Goal: Information Seeking & Learning: Learn about a topic

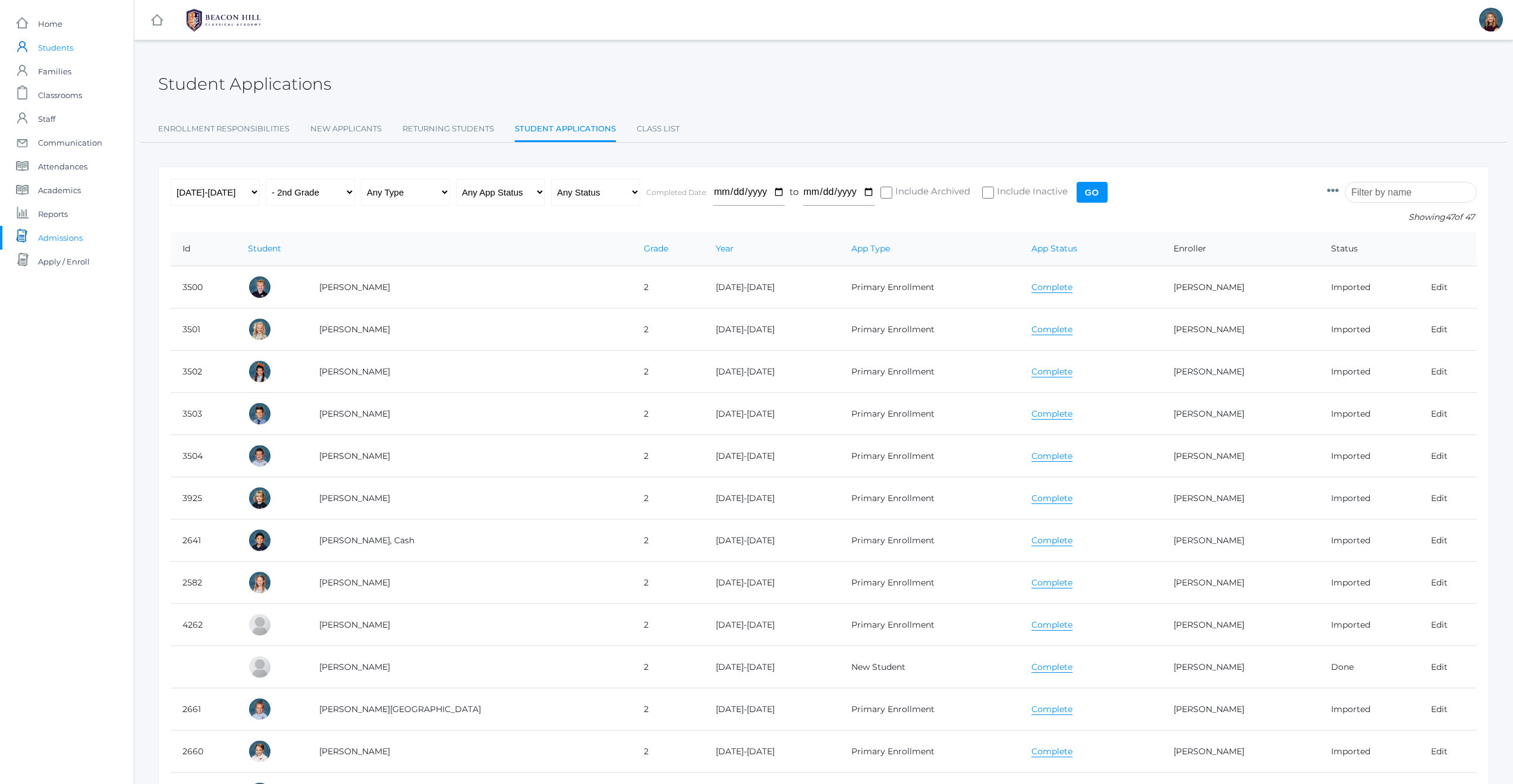
click at [55, 45] on span "Students" at bounding box center [56, 47] width 35 height 24
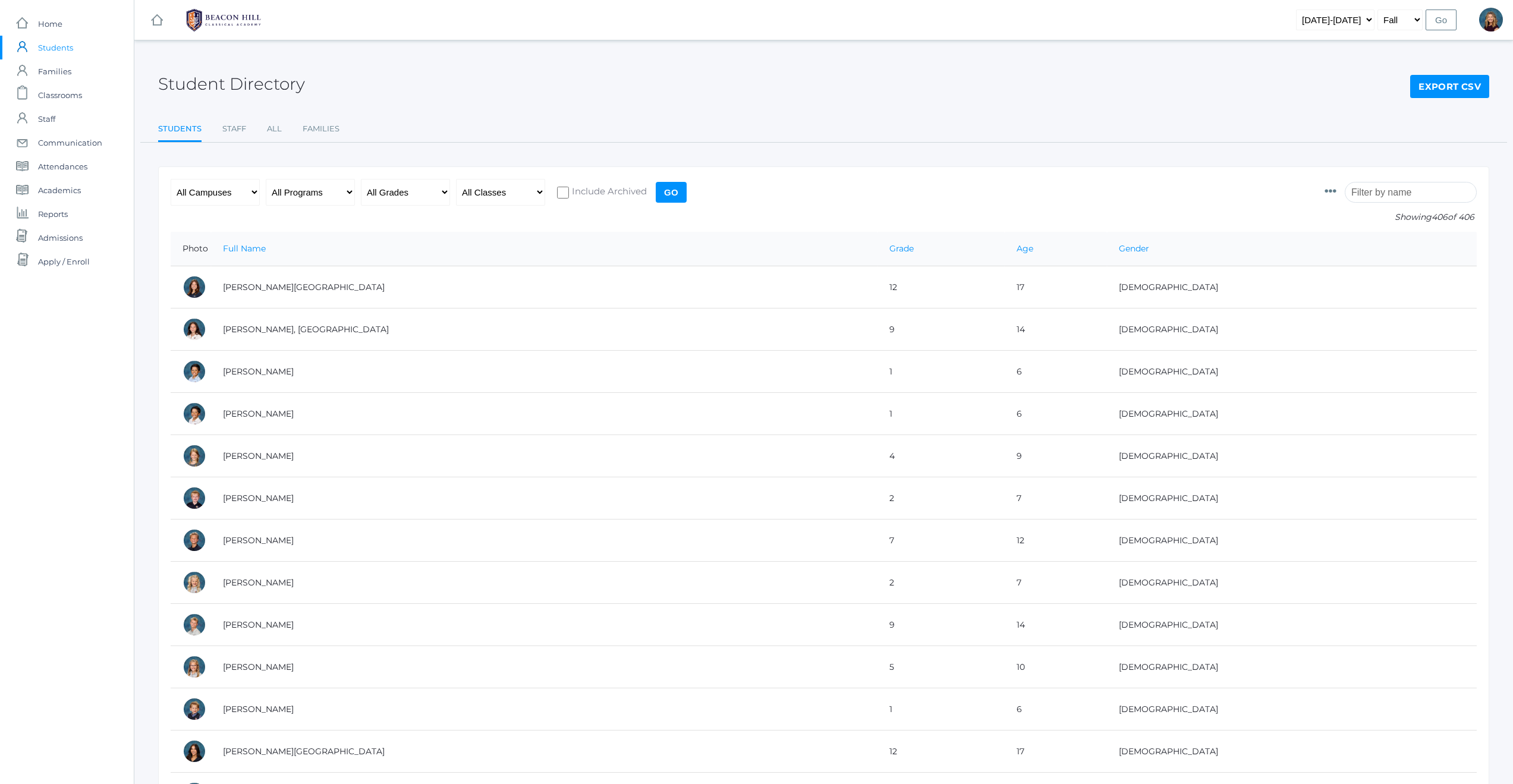
click at [1425, 199] on input "search" at bounding box center [1410, 192] width 132 height 21
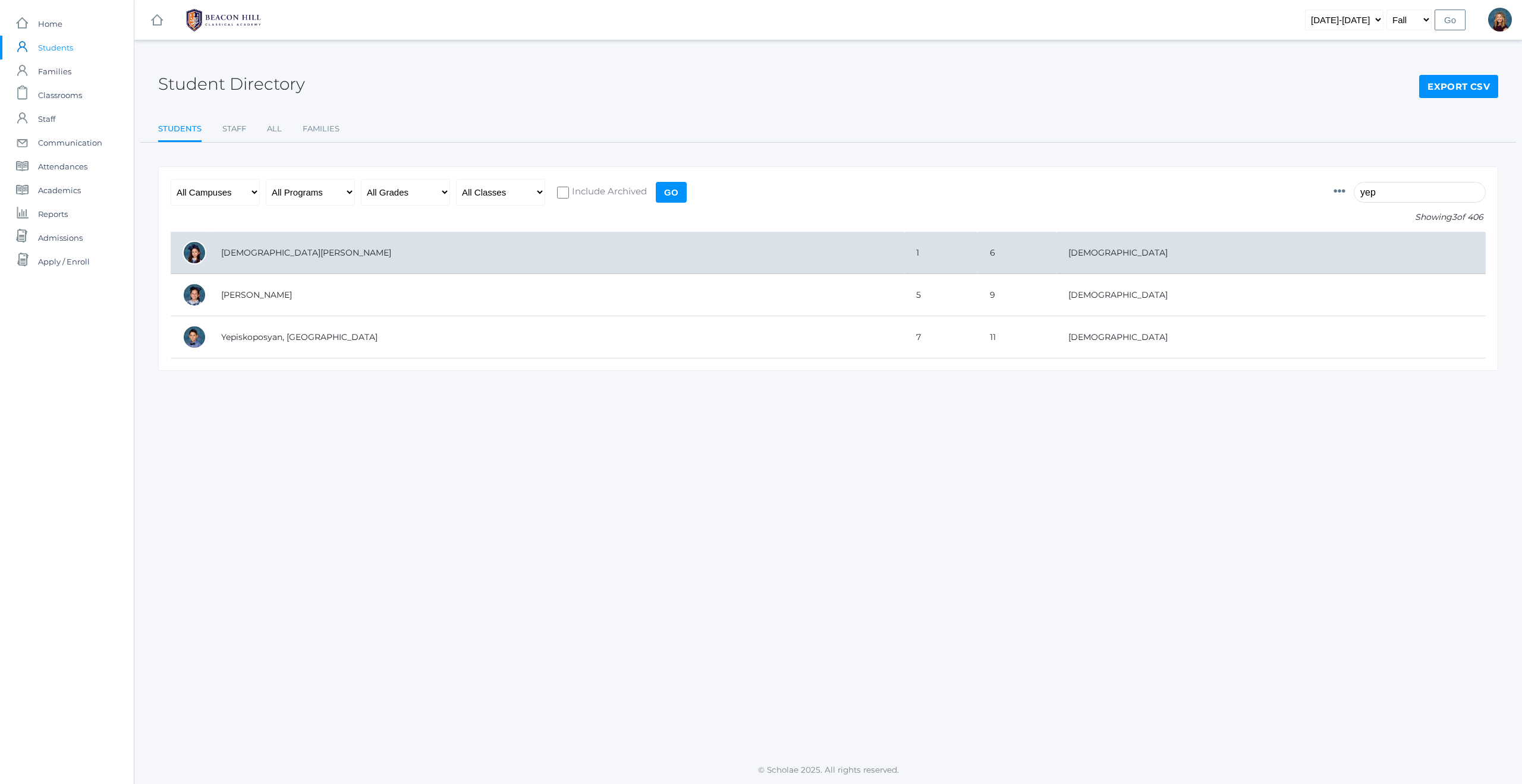
type input "yep"
click at [448, 258] on td "[DEMOGRAPHIC_DATA][PERSON_NAME]" at bounding box center [556, 252] width 695 height 42
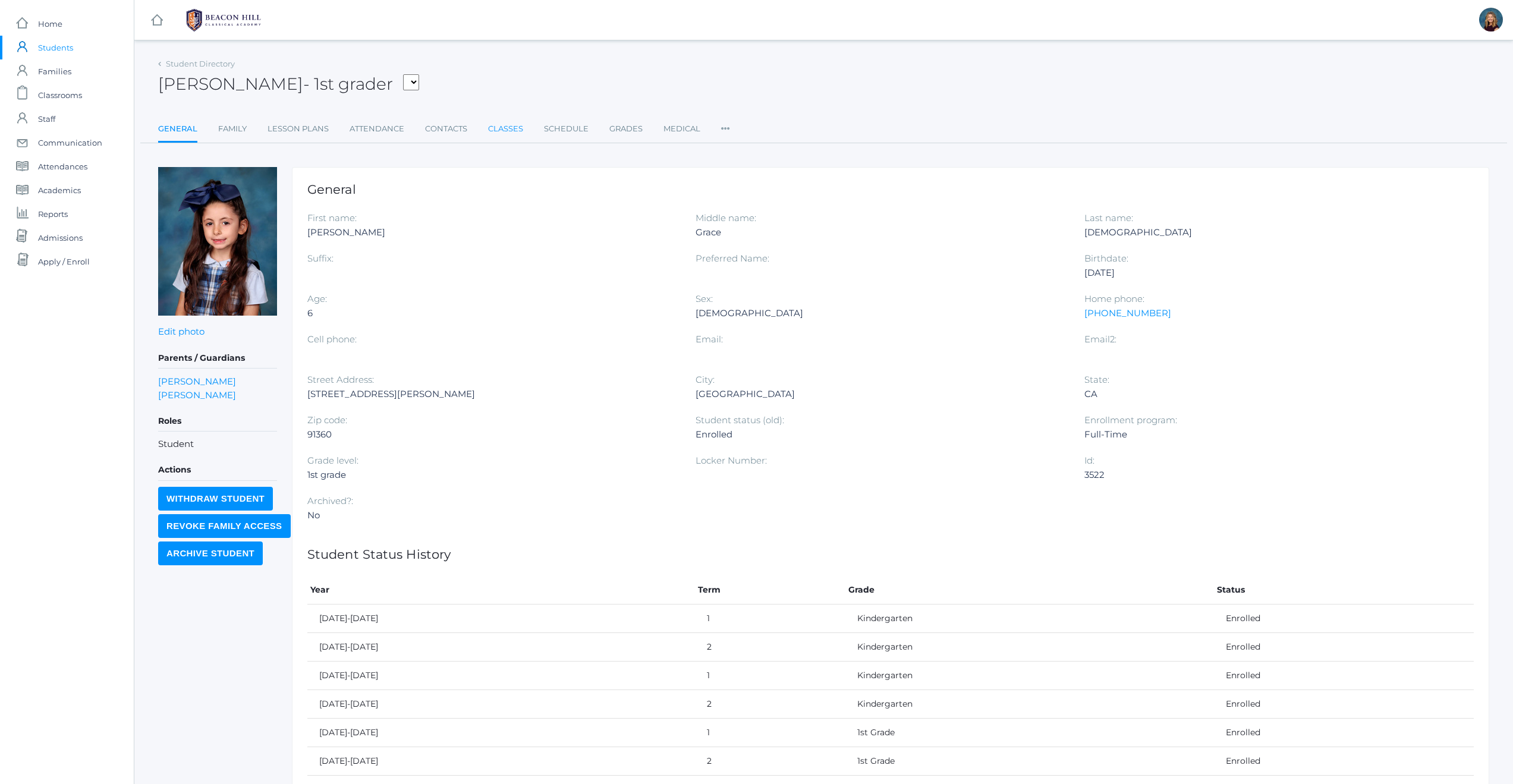
click at [506, 127] on link "Classes" at bounding box center [506, 129] width 35 height 24
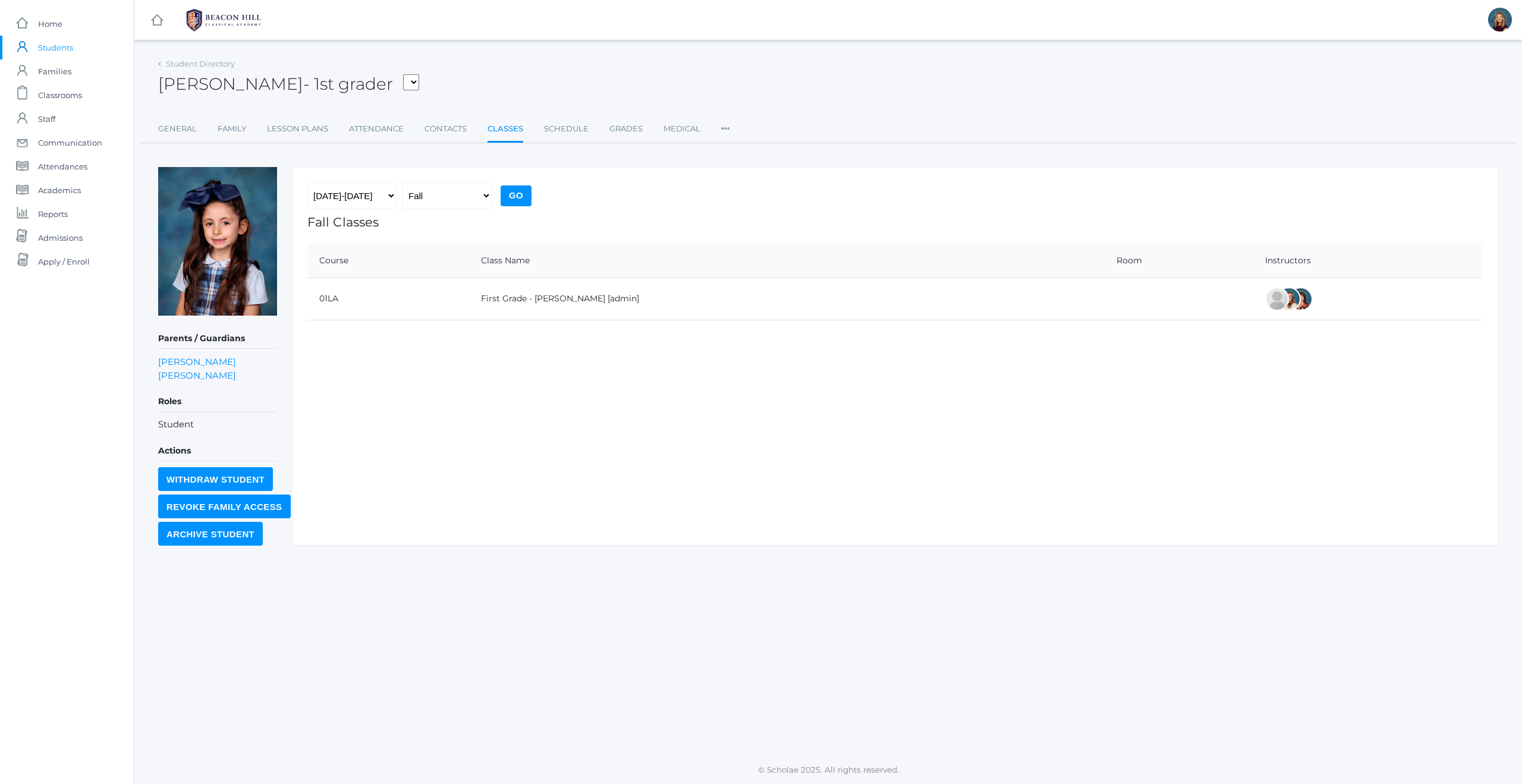
click at [55, 47] on span "Students" at bounding box center [56, 47] width 35 height 24
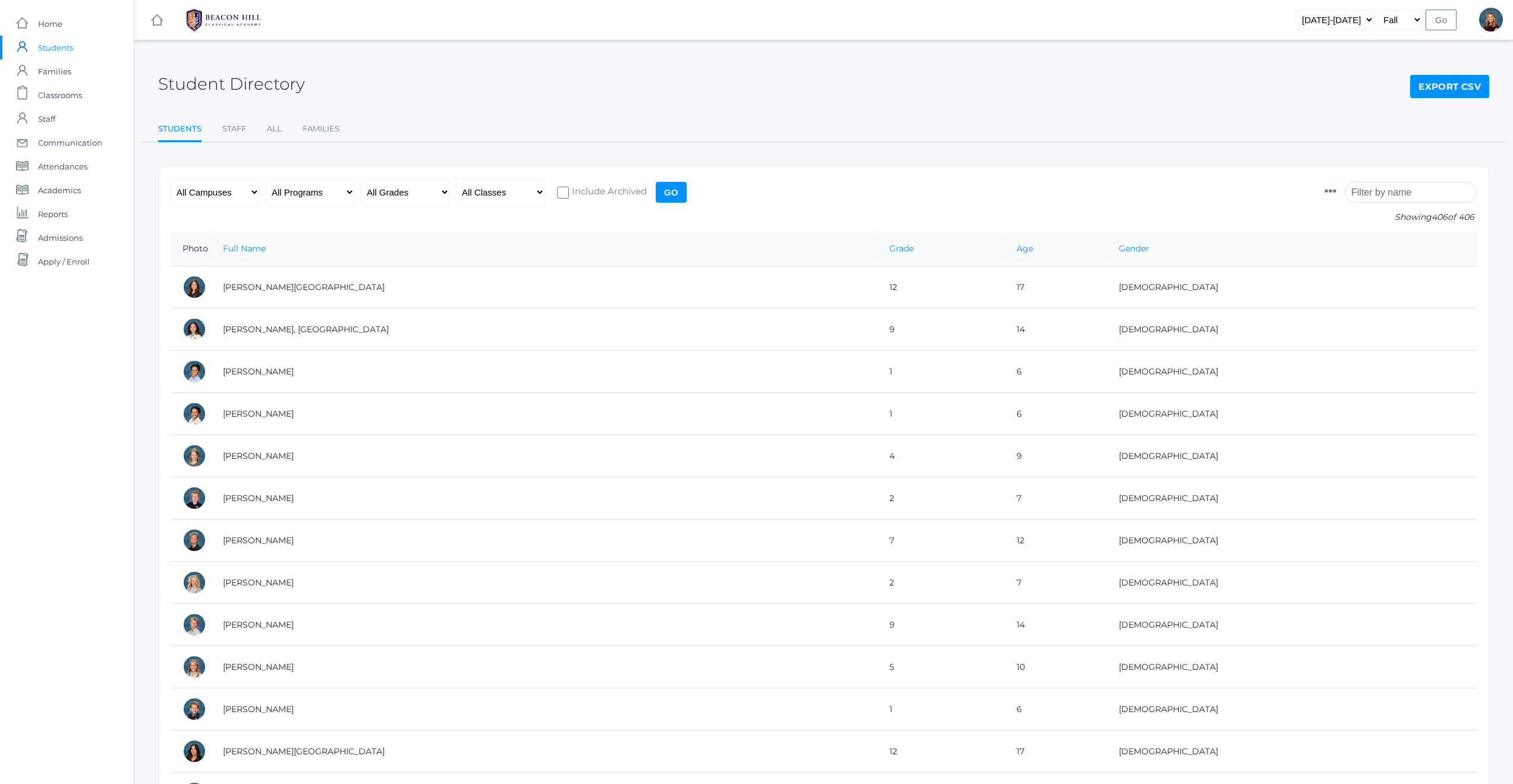
click at [1399, 198] on input "search" at bounding box center [1410, 192] width 132 height 21
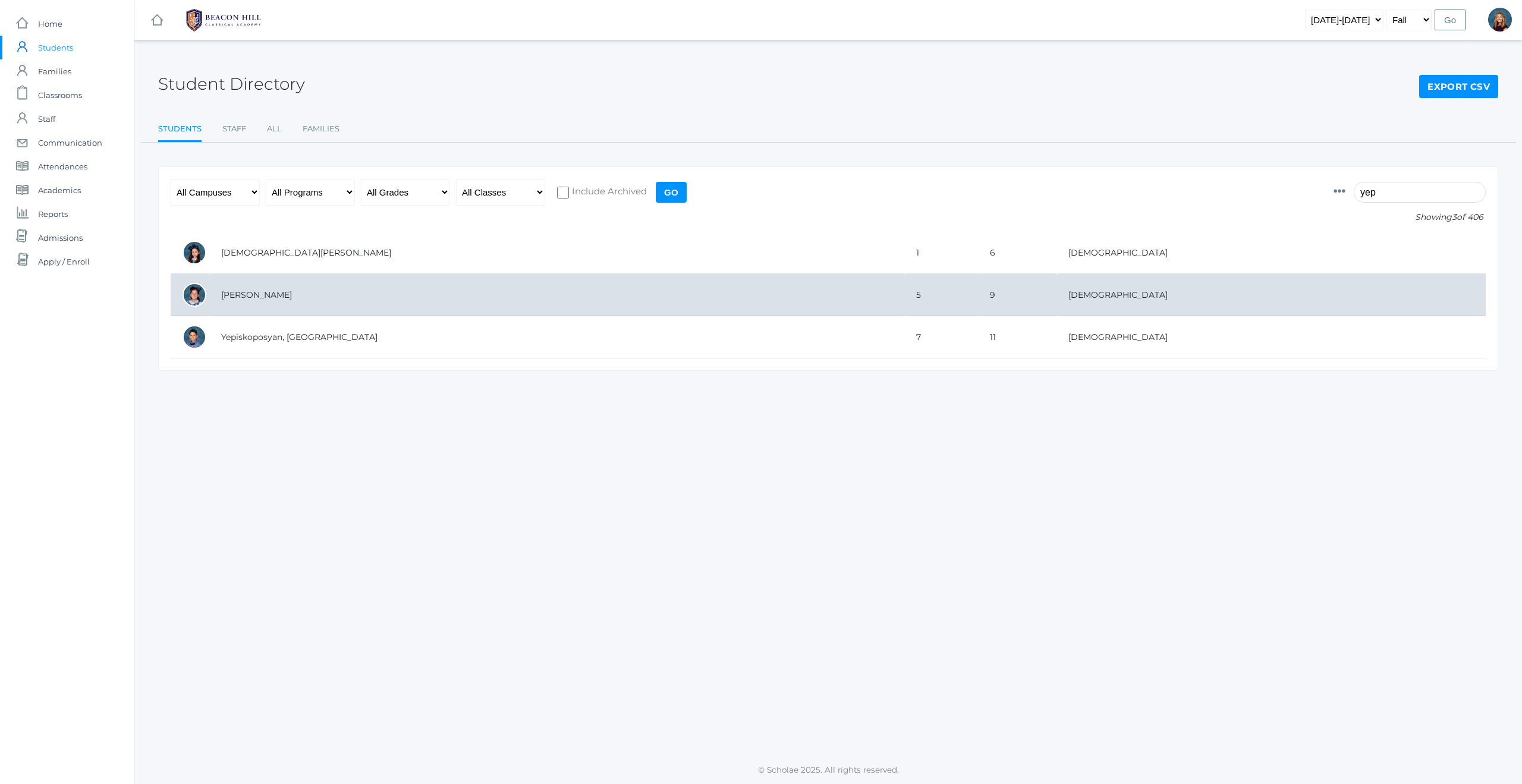
type input "yep"
click at [300, 293] on td "[PERSON_NAME]" at bounding box center [556, 295] width 695 height 42
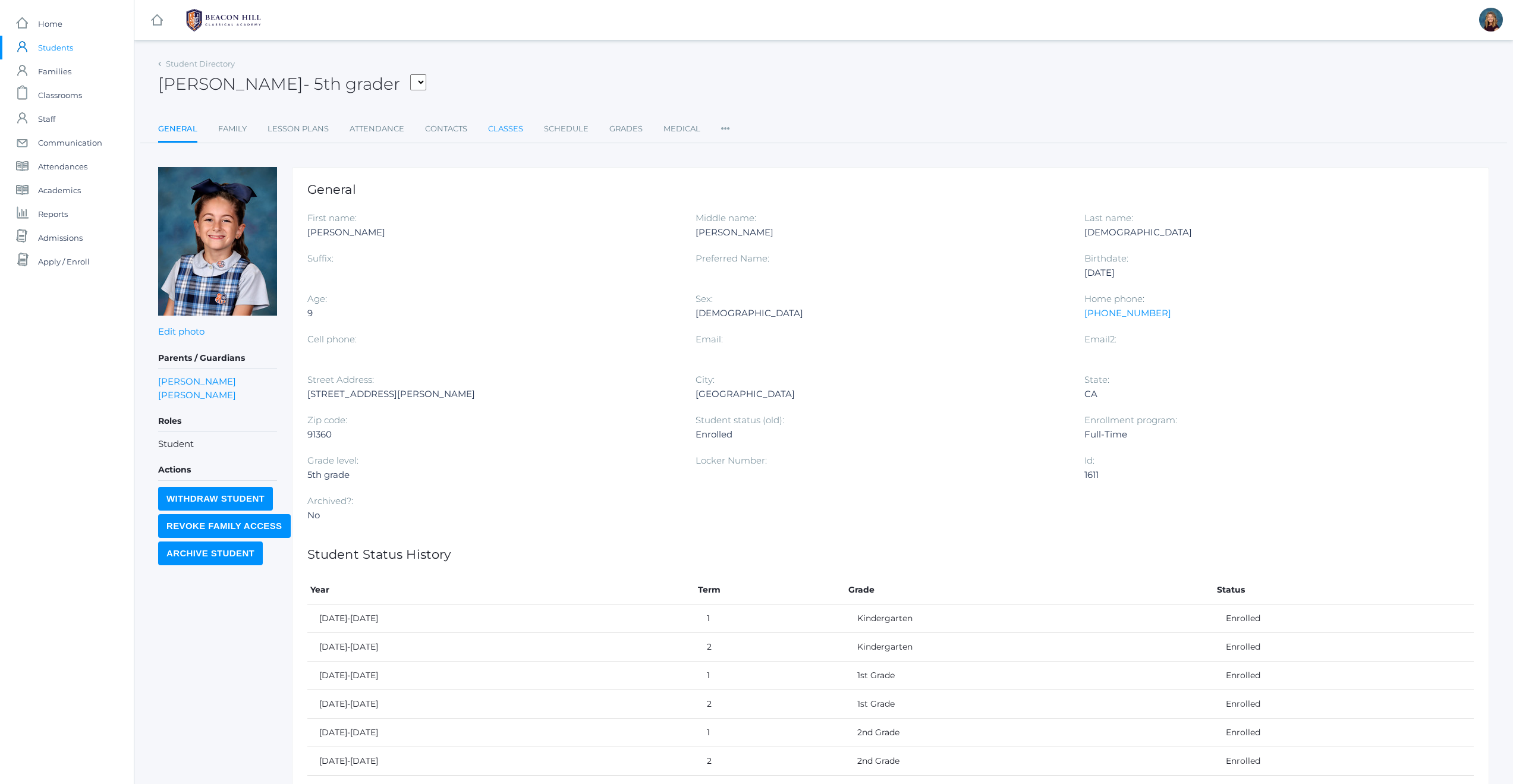
click at [490, 129] on link "Classes" at bounding box center [506, 129] width 35 height 24
